Goal: Information Seeking & Learning: Understand process/instructions

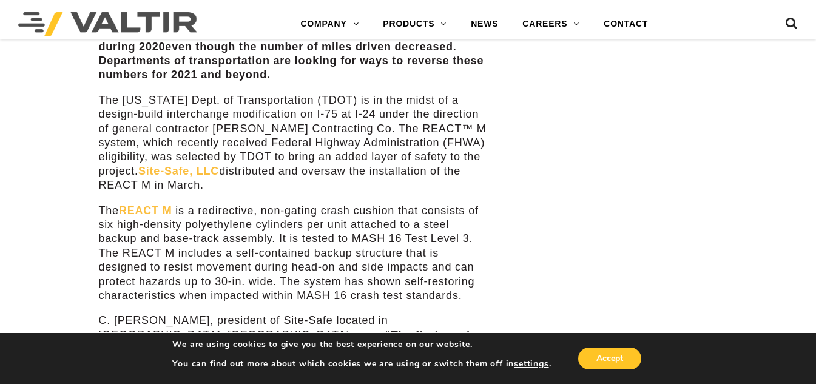
scroll to position [1092, 0]
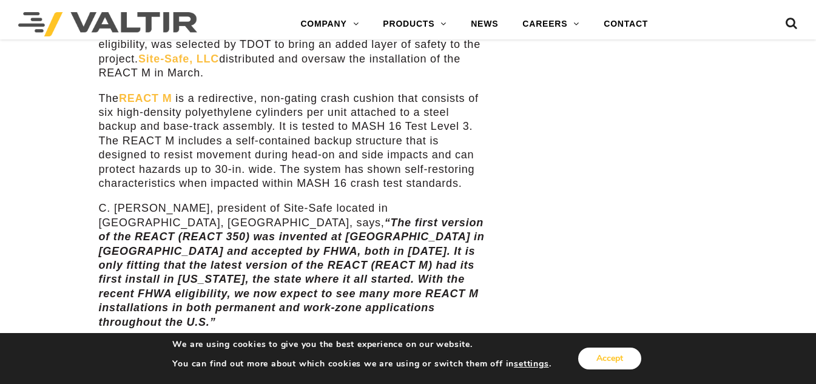
click at [613, 359] on button "Accept" at bounding box center [609, 359] width 63 height 22
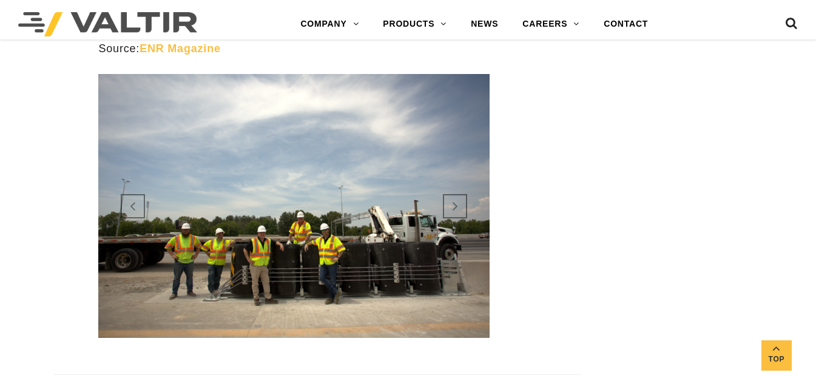
scroll to position [1396, 0]
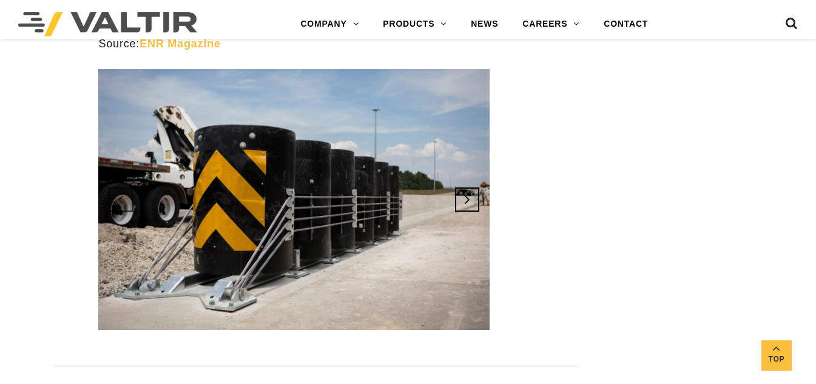
click at [478, 188] on link "Next" at bounding box center [467, 199] width 33 height 33
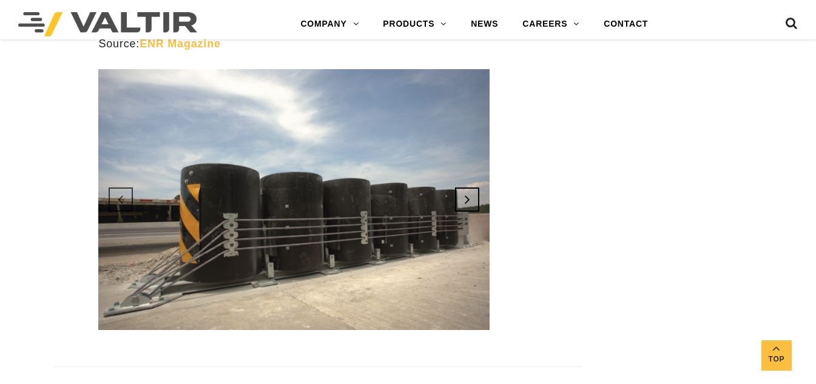
click at [478, 188] on link "Next" at bounding box center [467, 199] width 33 height 33
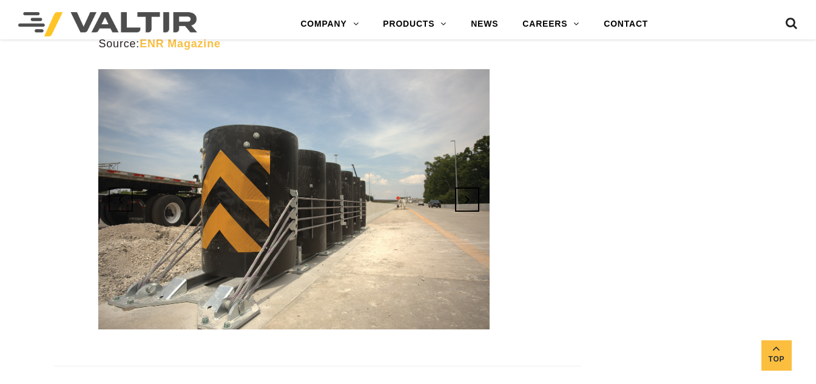
click at [478, 188] on link "Next" at bounding box center [467, 199] width 33 height 33
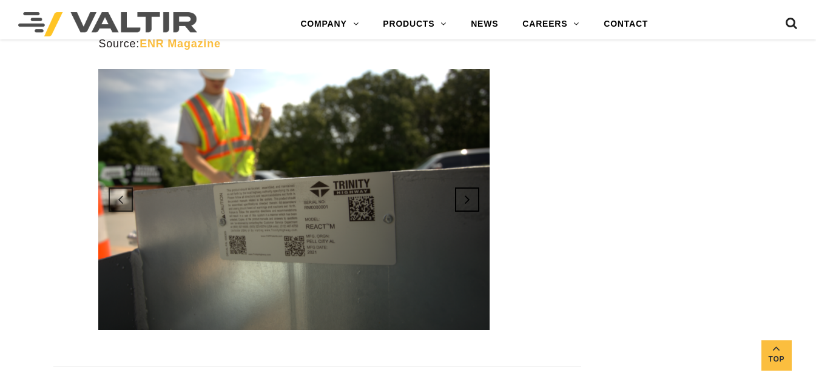
click at [478, 188] on link "Next" at bounding box center [467, 199] width 33 height 33
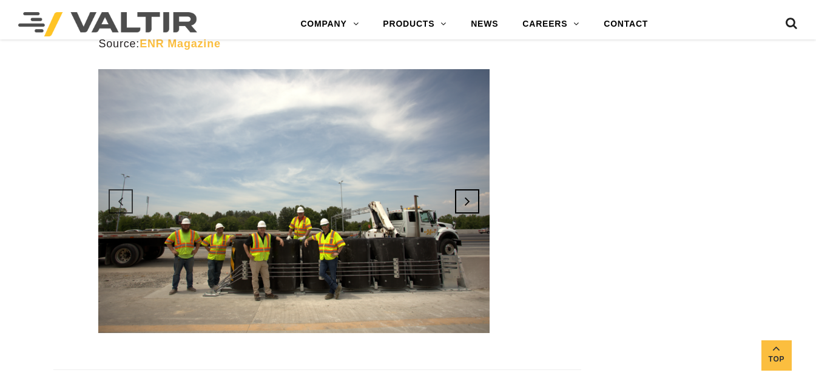
click at [478, 188] on link "Next" at bounding box center [467, 201] width 33 height 33
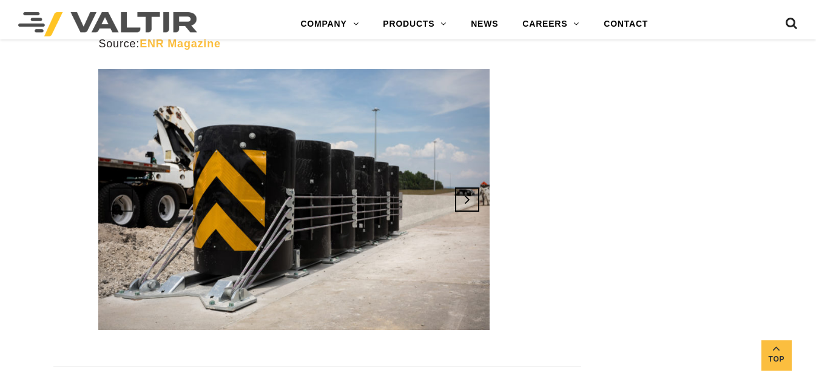
click at [476, 188] on link "Next" at bounding box center [467, 199] width 33 height 33
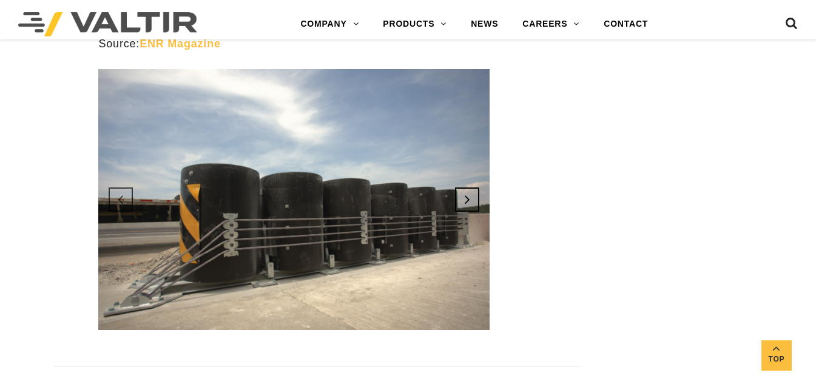
click at [476, 188] on link "Next" at bounding box center [467, 199] width 33 height 33
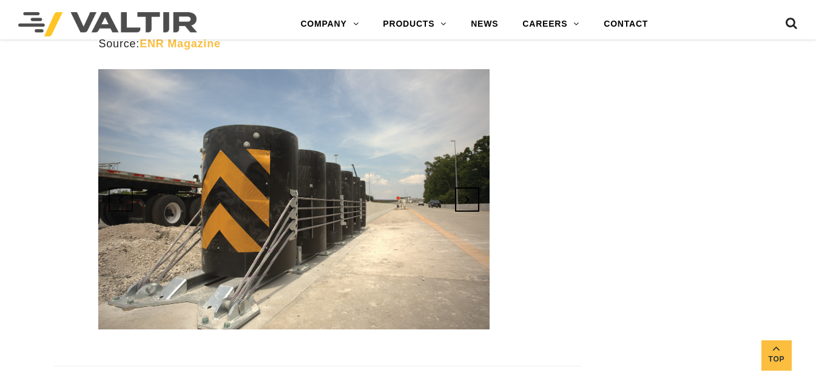
click at [476, 188] on link "Next" at bounding box center [467, 199] width 33 height 33
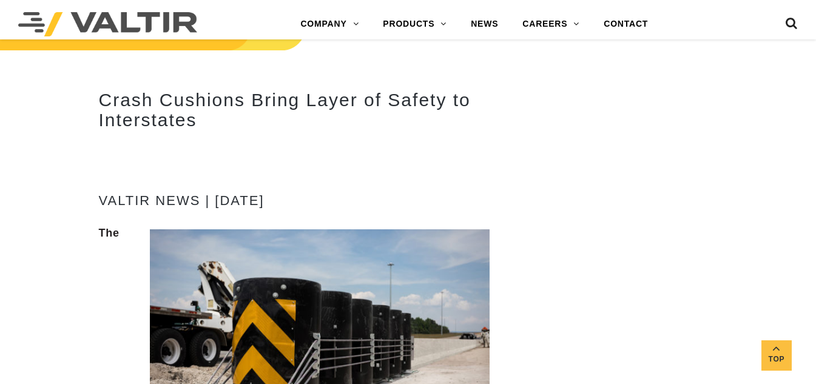
scroll to position [485, 0]
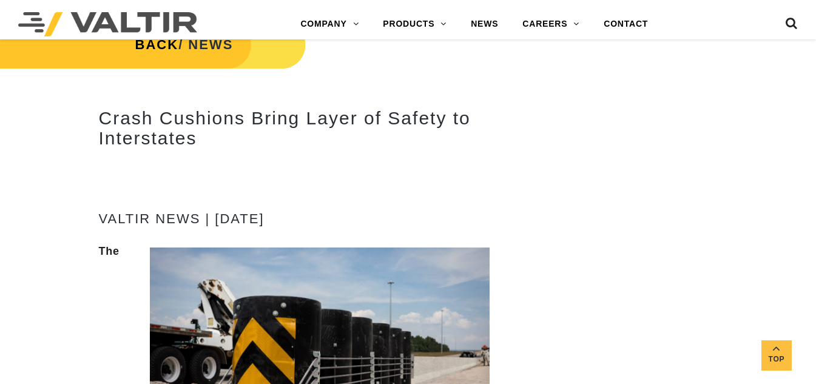
click at [319, 130] on h2 "Crash Cushions Bring Layer of Safety to Interstates" at bounding box center [293, 128] width 391 height 40
click at [325, 123] on h2 "Crash Cushions Bring Layer of Safety to Interstates" at bounding box center [293, 128] width 391 height 40
click at [323, 323] on img at bounding box center [320, 361] width 340 height 226
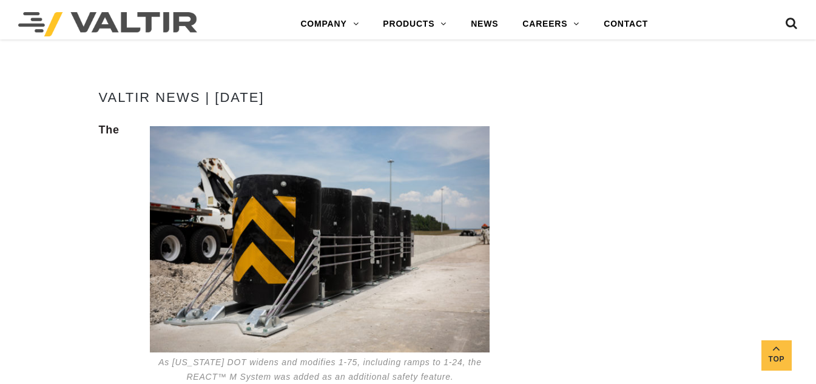
click at [328, 277] on img at bounding box center [320, 239] width 340 height 226
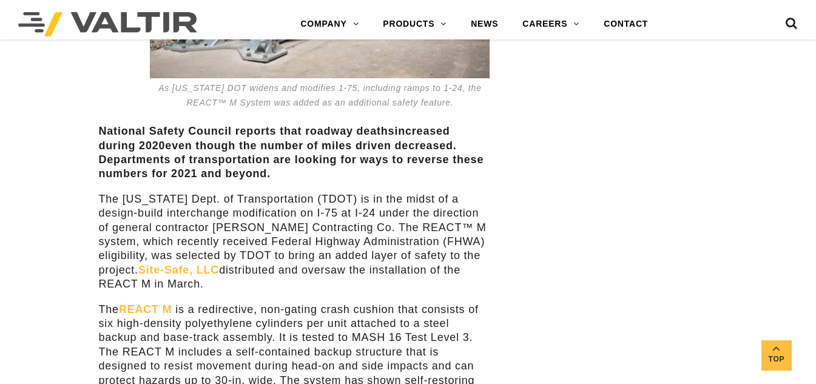
scroll to position [910, 0]
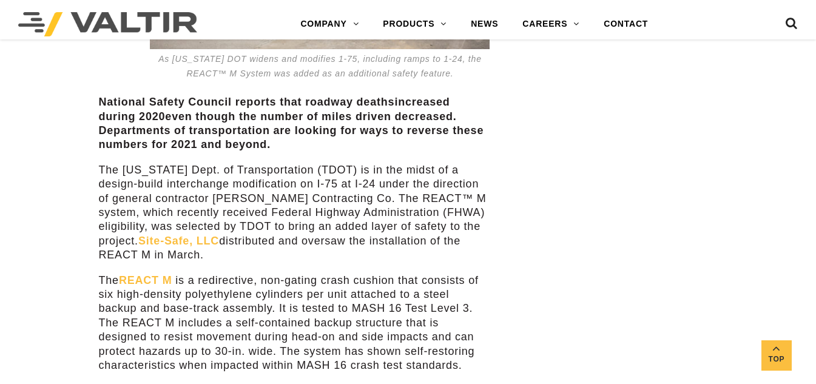
click at [152, 278] on link "REACT M" at bounding box center [145, 280] width 53 height 12
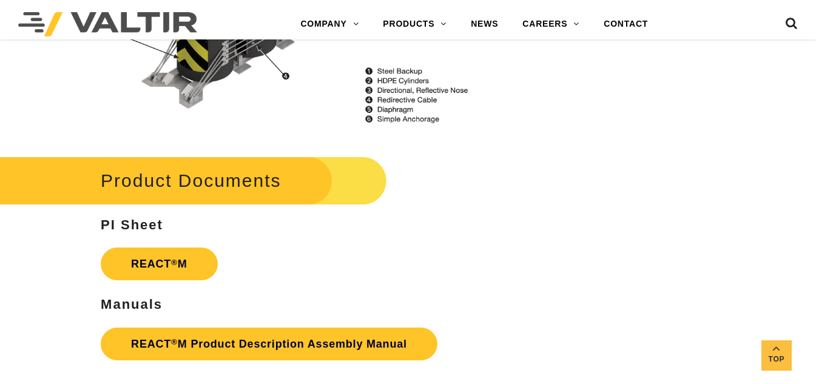
scroll to position [1456, 0]
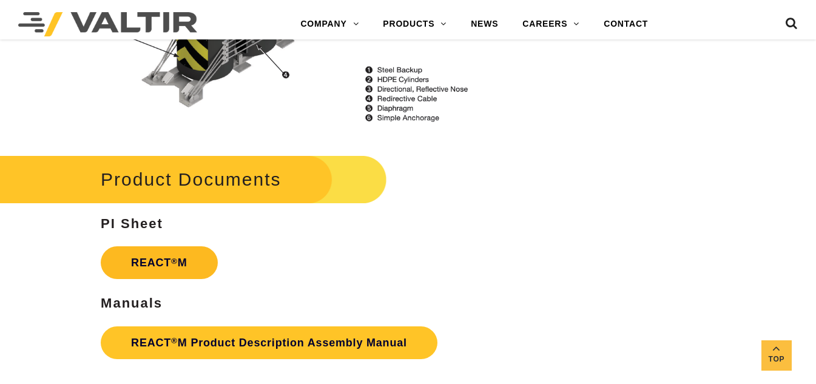
click at [194, 258] on link "REACT ® M" at bounding box center [159, 262] width 117 height 33
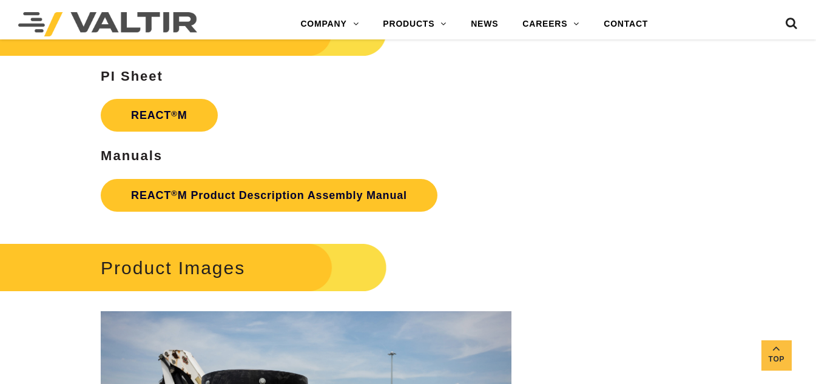
scroll to position [1578, 0]
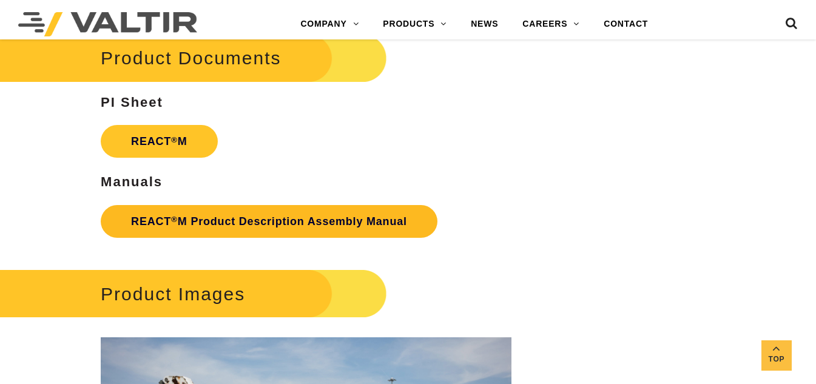
click at [262, 218] on link "REACT ® M Product Description Assembly Manual" at bounding box center [269, 221] width 337 height 33
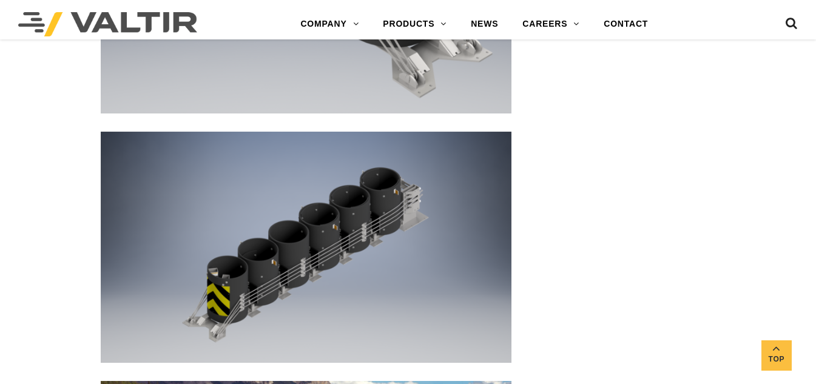
scroll to position [2792, 0]
